Goal: Find specific page/section: Find specific page/section

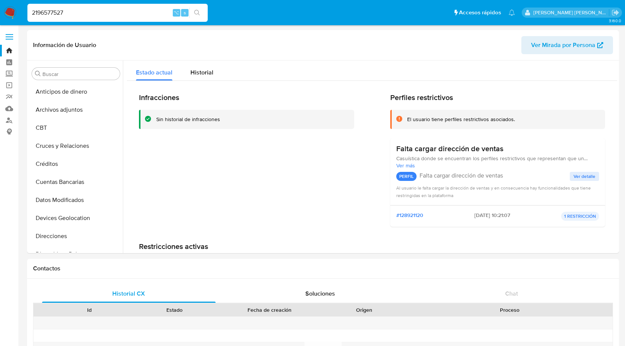
scroll to position [318, 0]
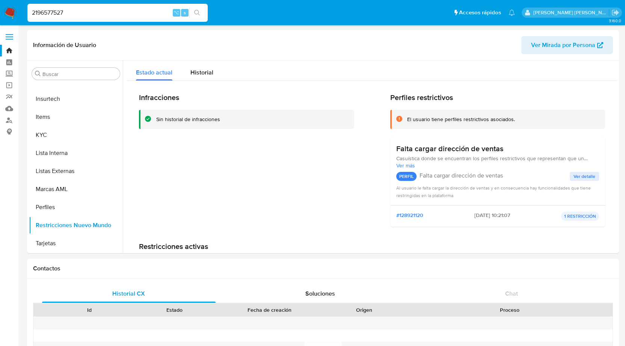
click at [45, 13] on input "2196577527" at bounding box center [117, 13] width 180 height 10
type input "2014023125"
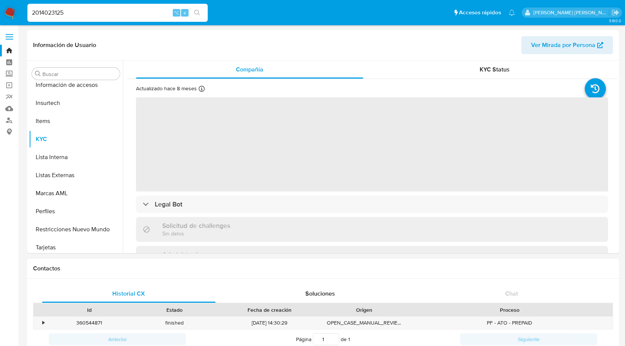
scroll to position [318, 0]
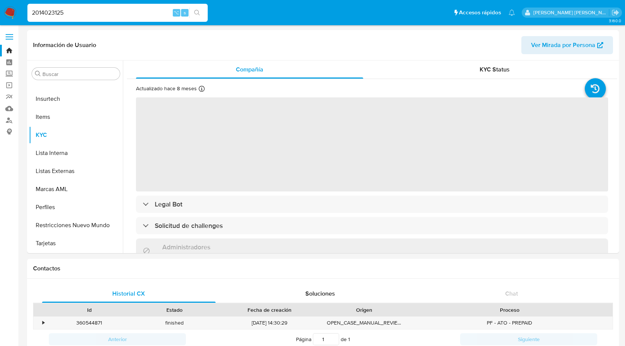
select select "10"
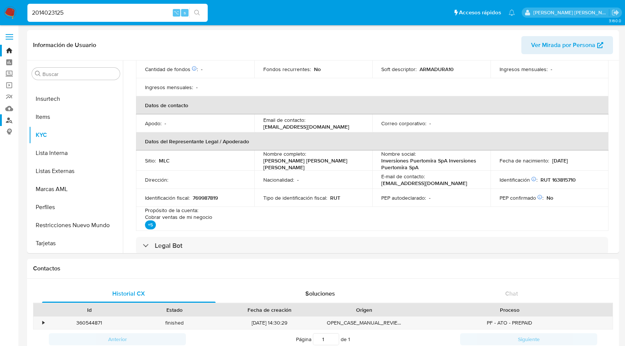
scroll to position [146, 0]
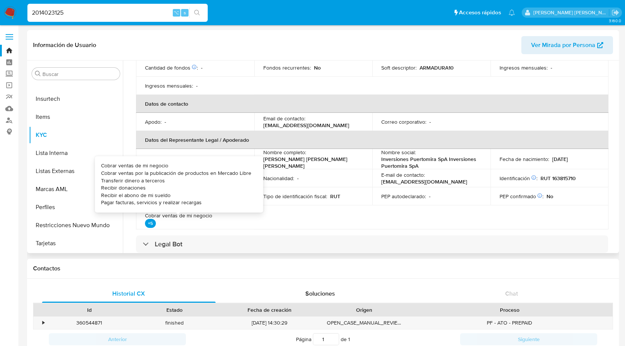
click at [151, 223] on p "+5" at bounding box center [150, 223] width 11 height 9
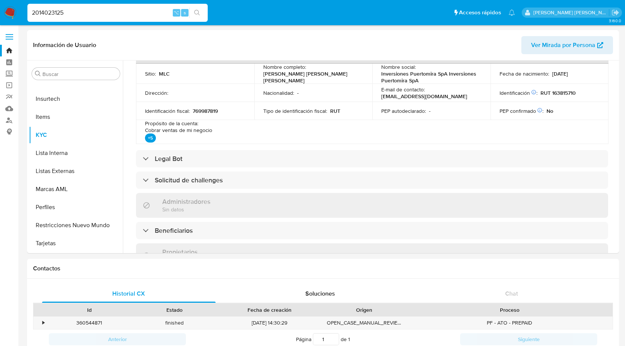
scroll to position [234, 0]
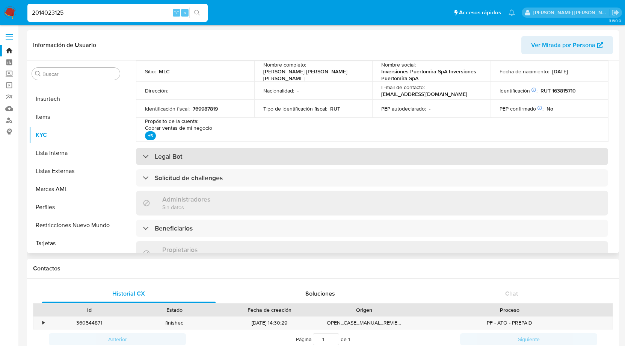
click at [145, 154] on div "Legal Bot" at bounding box center [163, 156] width 40 height 8
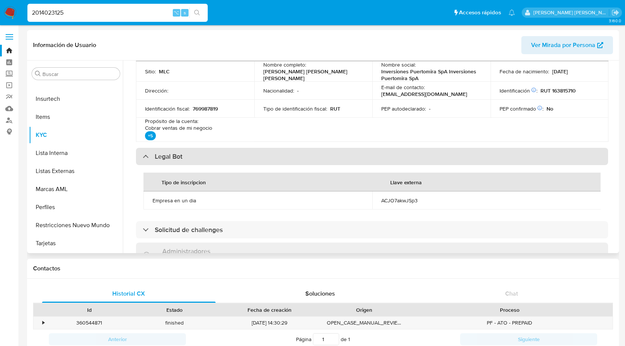
click at [143, 156] on div at bounding box center [143, 156] width 0 height 0
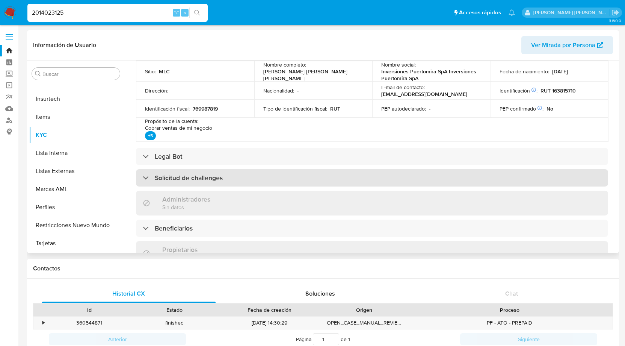
click at [146, 176] on div "Solicitud de challenges" at bounding box center [183, 178] width 80 height 8
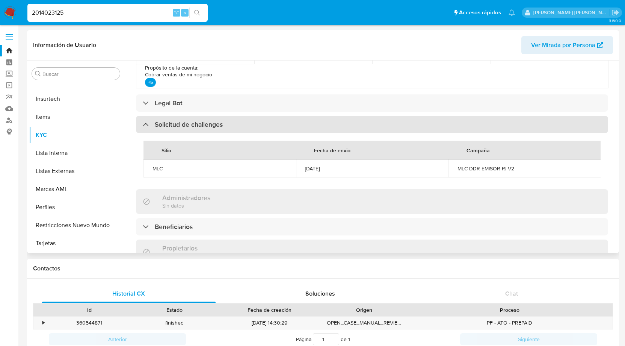
scroll to position [289, 0]
click at [144, 124] on div "Solicitud de challenges" at bounding box center [183, 122] width 80 height 8
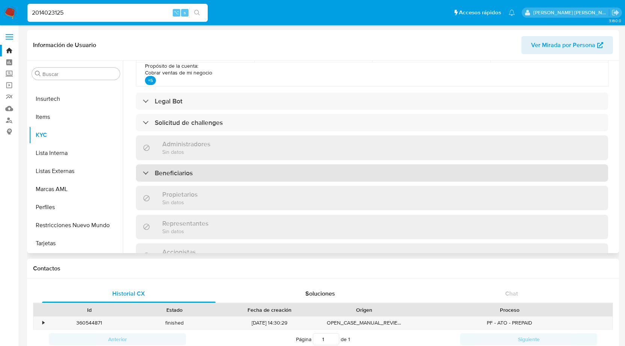
click at [147, 171] on div "Beneficiarios" at bounding box center [168, 173] width 50 height 8
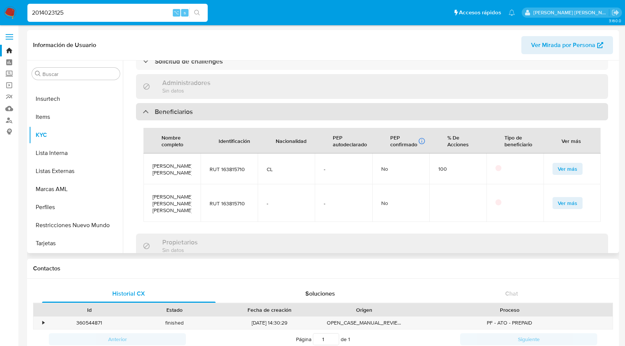
scroll to position [351, 0]
click at [143, 111] on div at bounding box center [143, 111] width 0 height 0
